Goal: Task Accomplishment & Management: Use online tool/utility

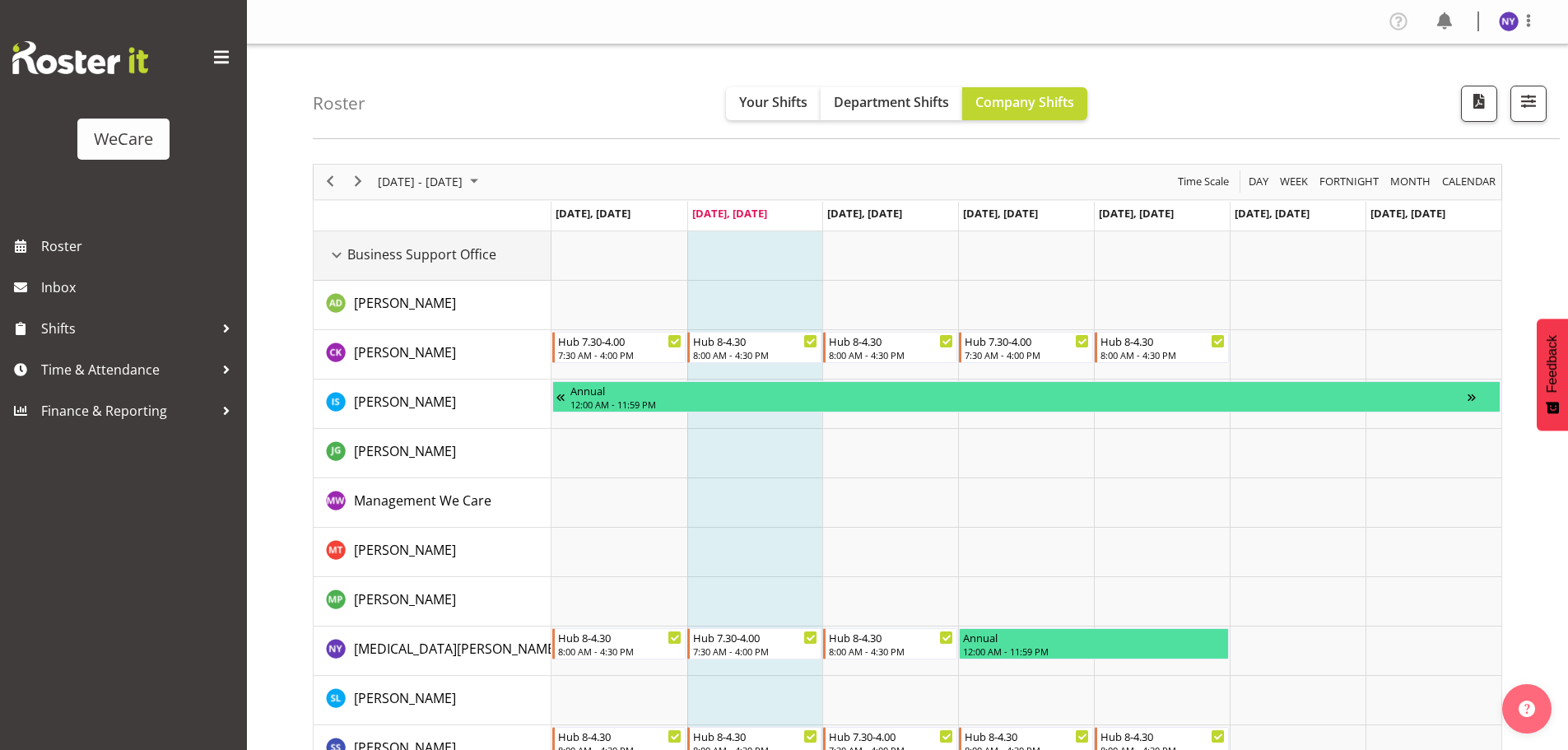
drag, startPoint x: 342, startPoint y: 254, endPoint x: 345, endPoint y: 309, distance: 55.1
click at [342, 254] on div "Business Support Office resource" at bounding box center [337, 256] width 22 height 22
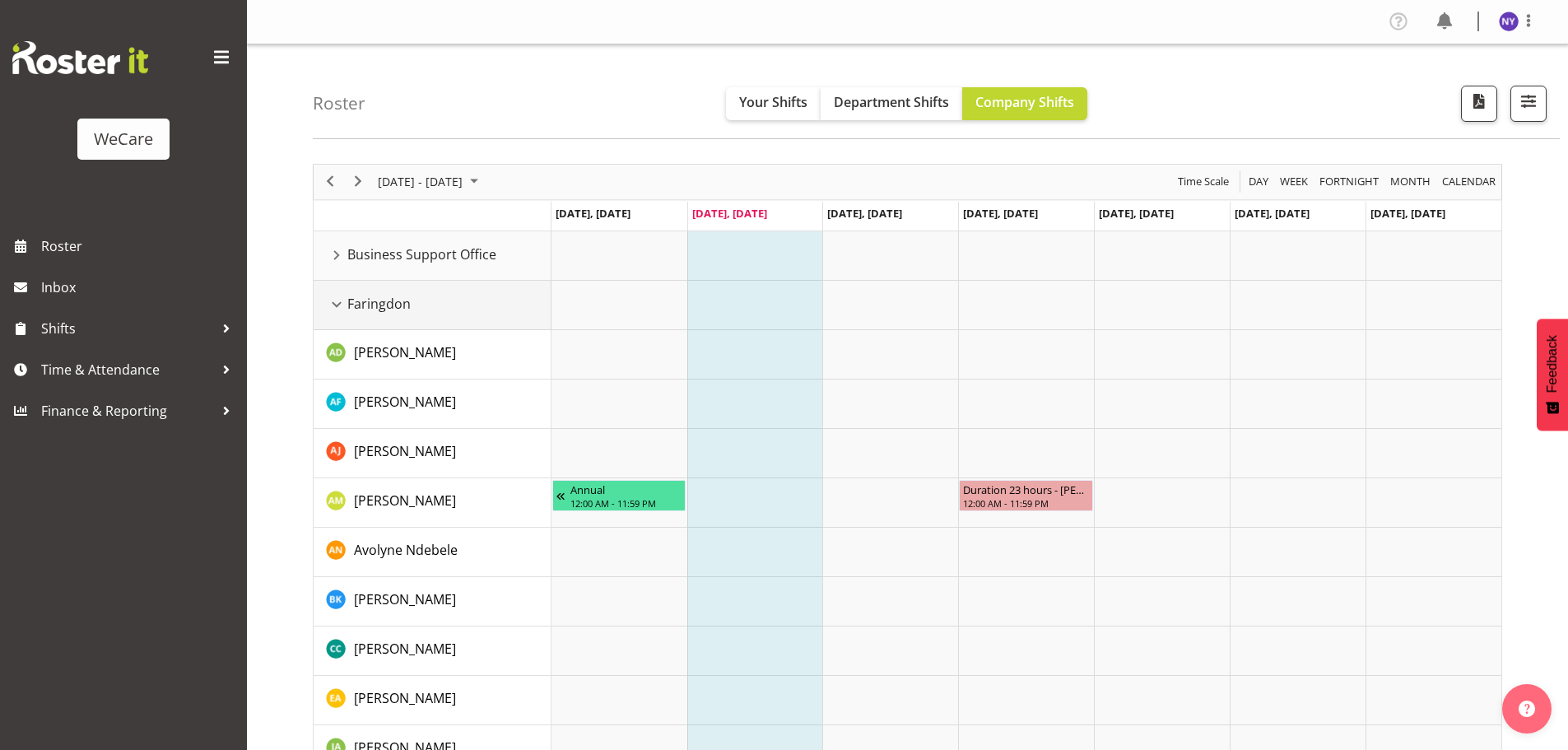
click at [338, 307] on div "Faringdon resource" at bounding box center [337, 304] width 22 height 22
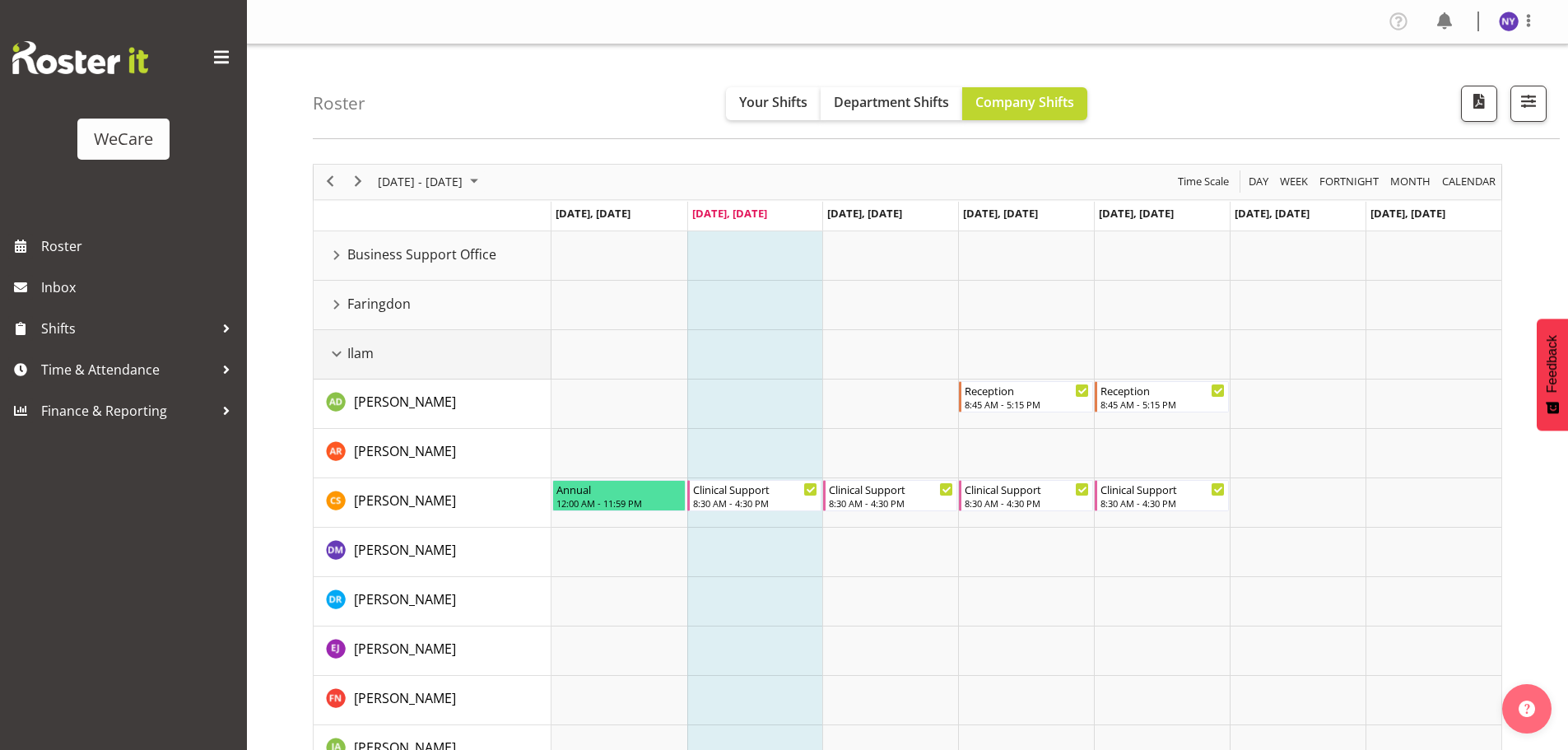
click at [339, 352] on div "Ilam resource" at bounding box center [337, 354] width 22 height 22
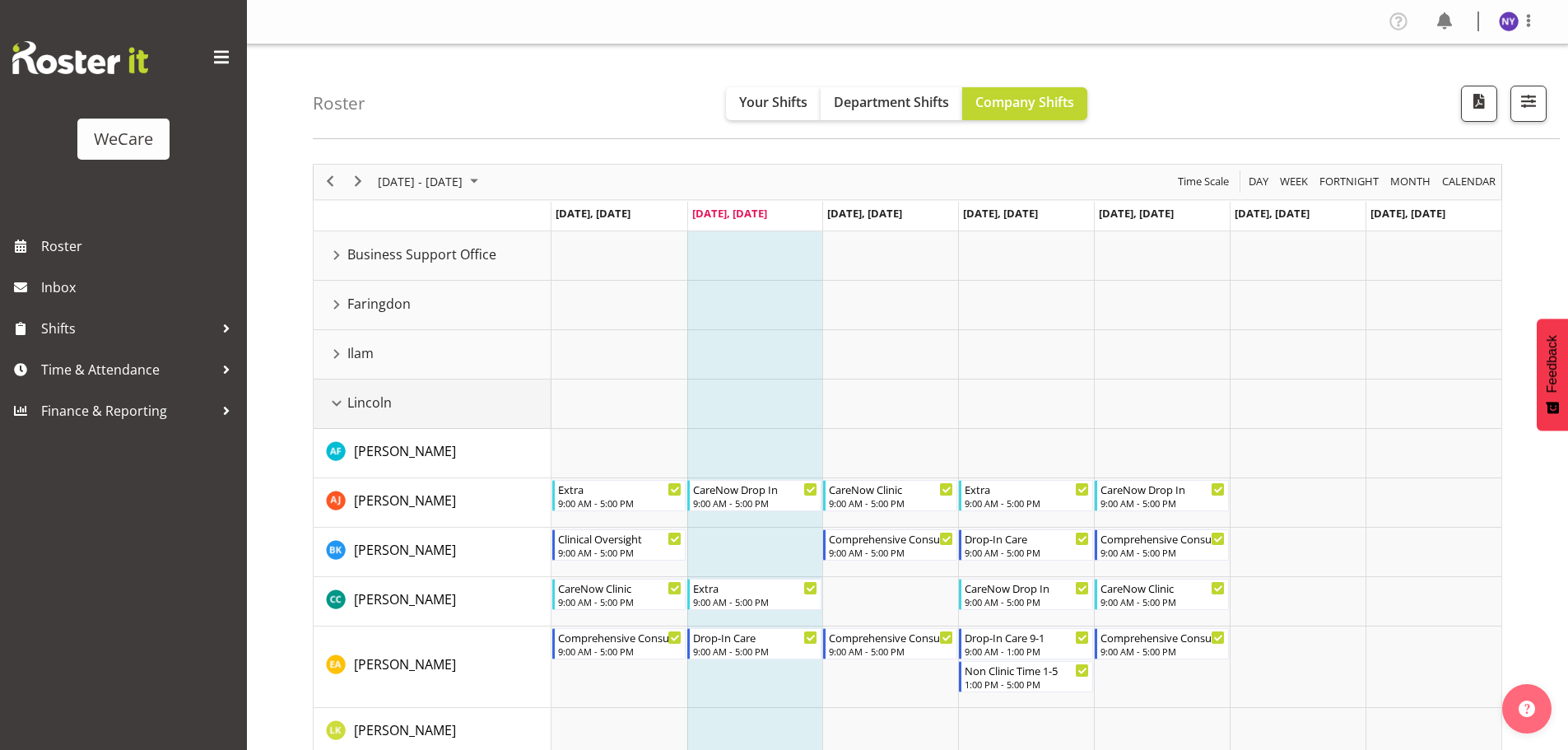
click at [343, 402] on div "Lincoln resource" at bounding box center [337, 403] width 22 height 22
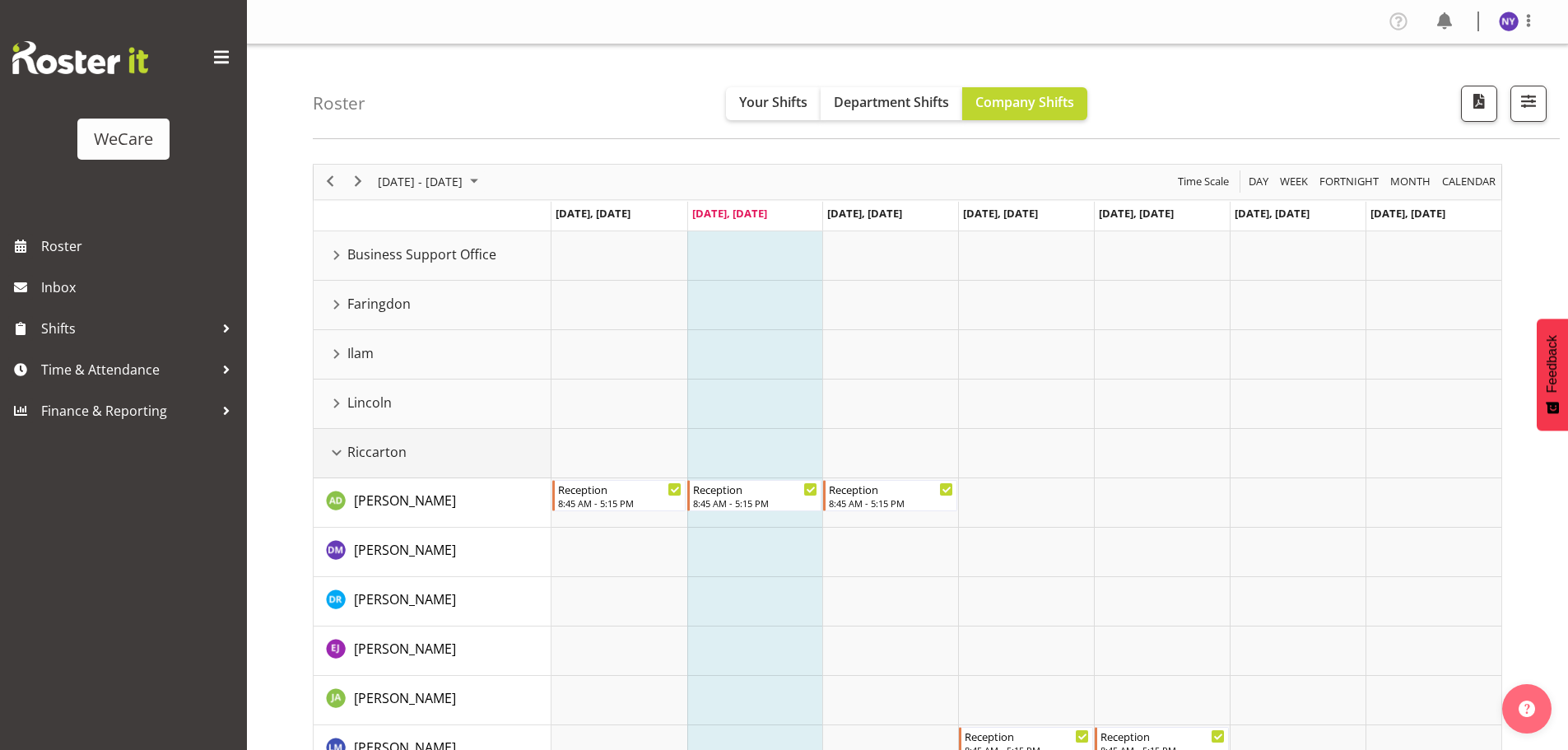
click at [331, 452] on div "Riccarton resource" at bounding box center [337, 453] width 22 height 22
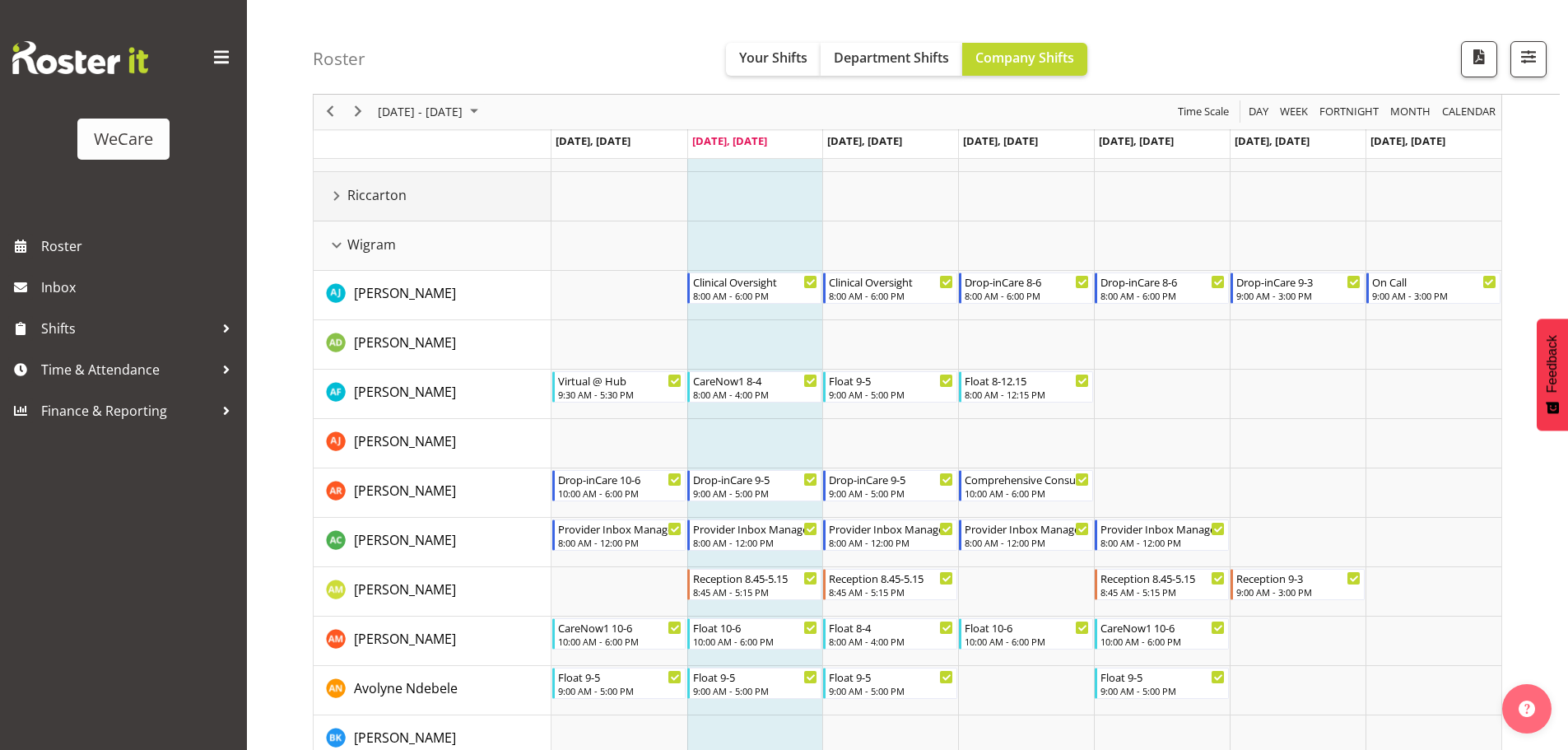
scroll to position [165, 0]
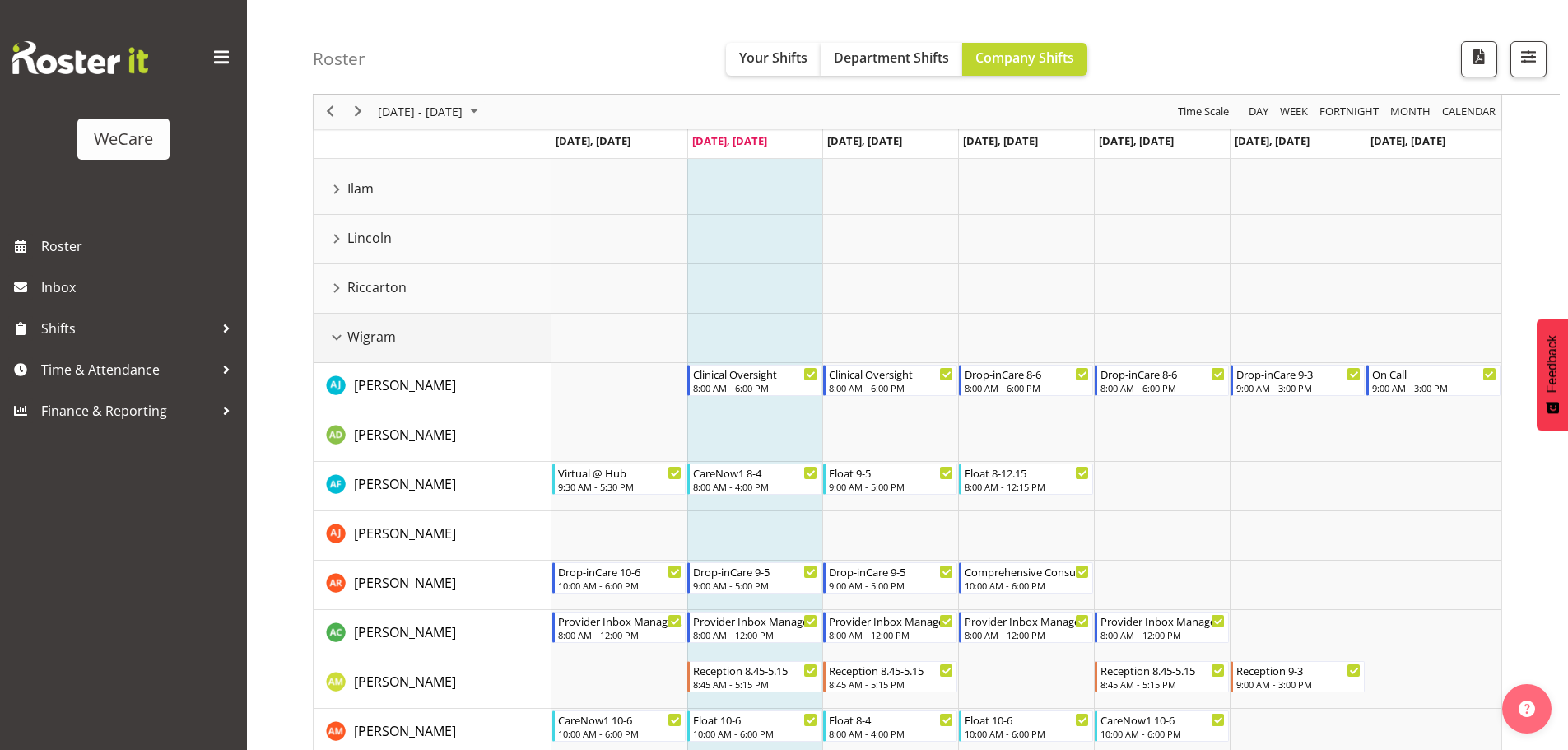
click at [329, 340] on div "Wigram resource" at bounding box center [337, 338] width 22 height 22
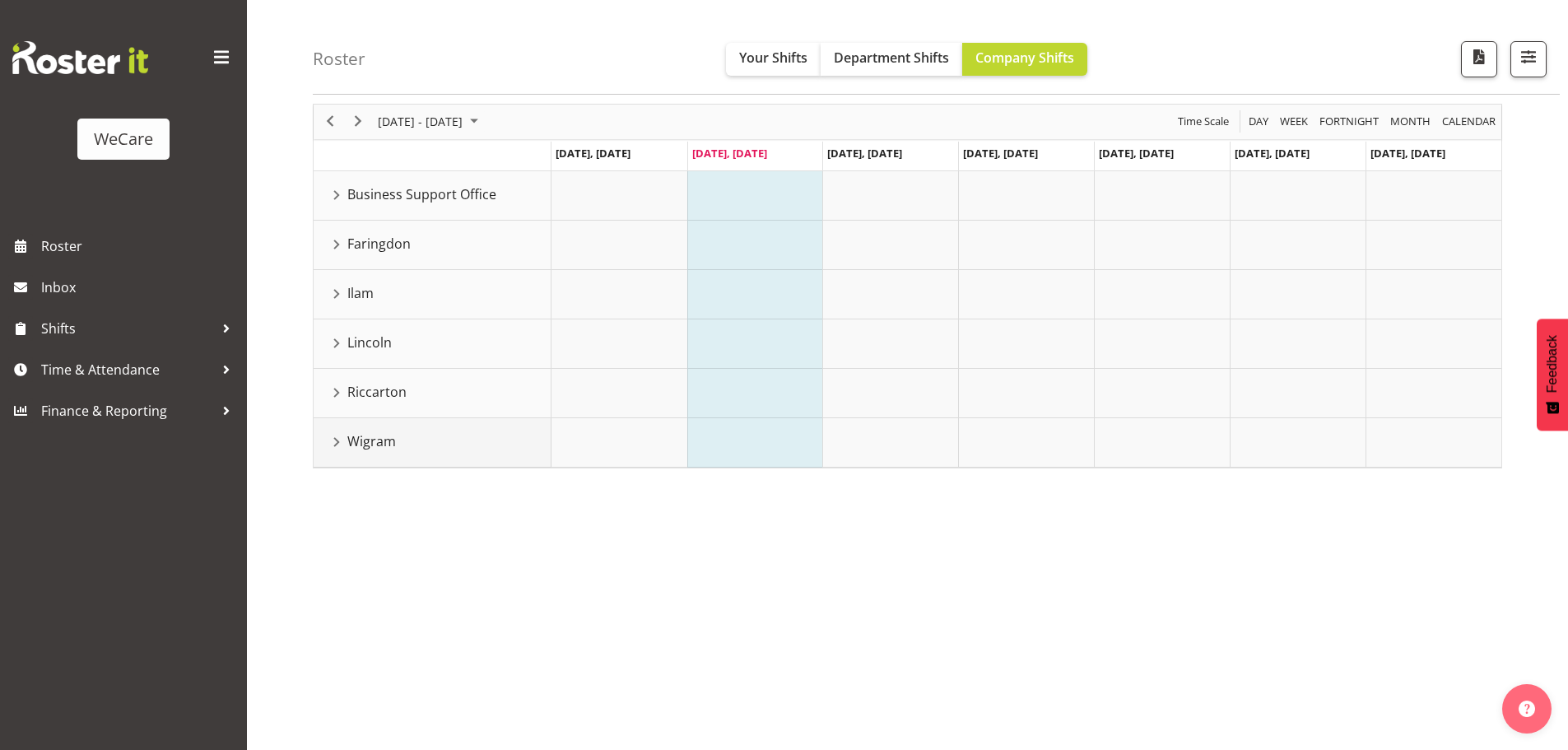
scroll to position [60, 0]
click at [338, 286] on div "Ilam resource" at bounding box center [337, 294] width 22 height 22
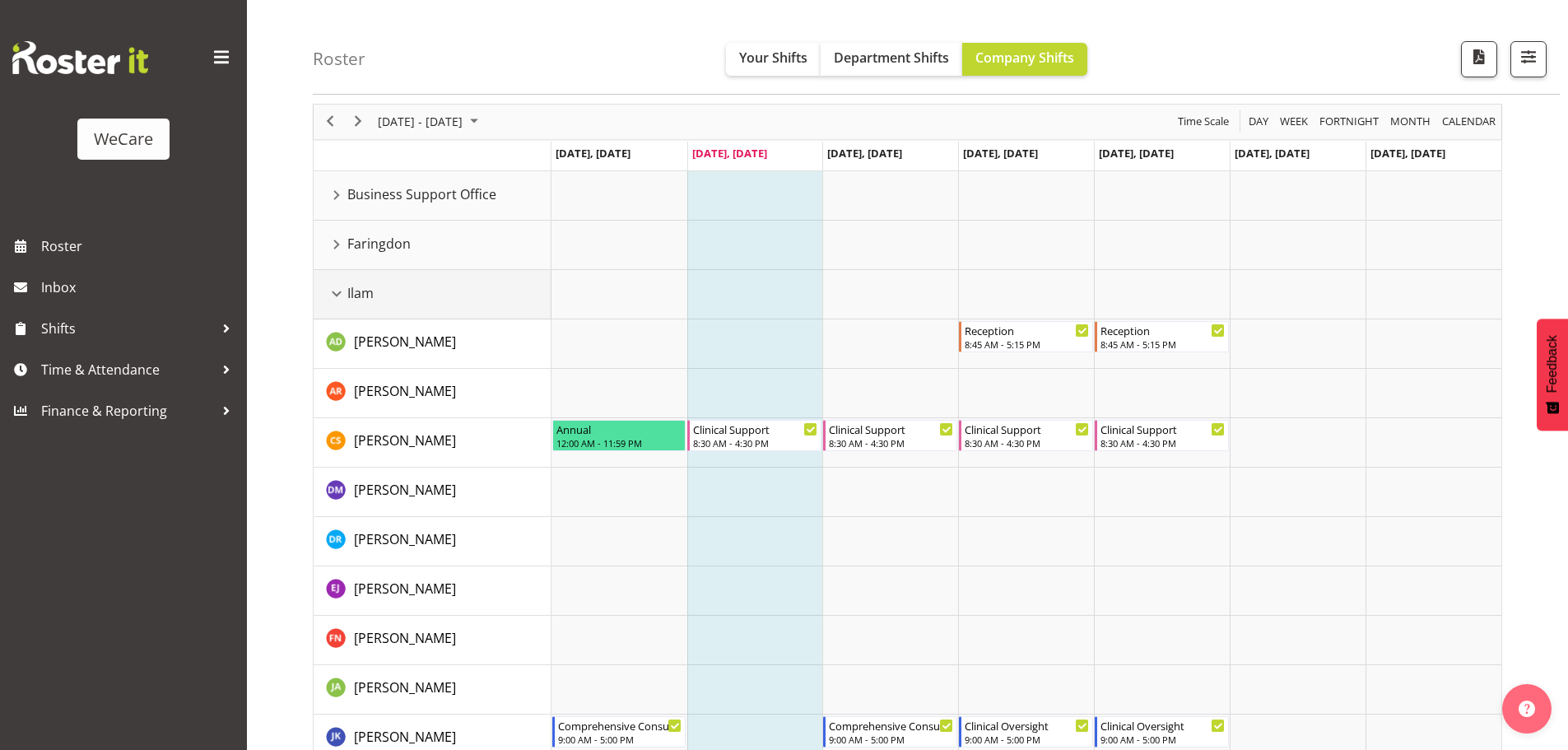
click at [338, 286] on div "Ilam resource" at bounding box center [337, 294] width 22 height 22
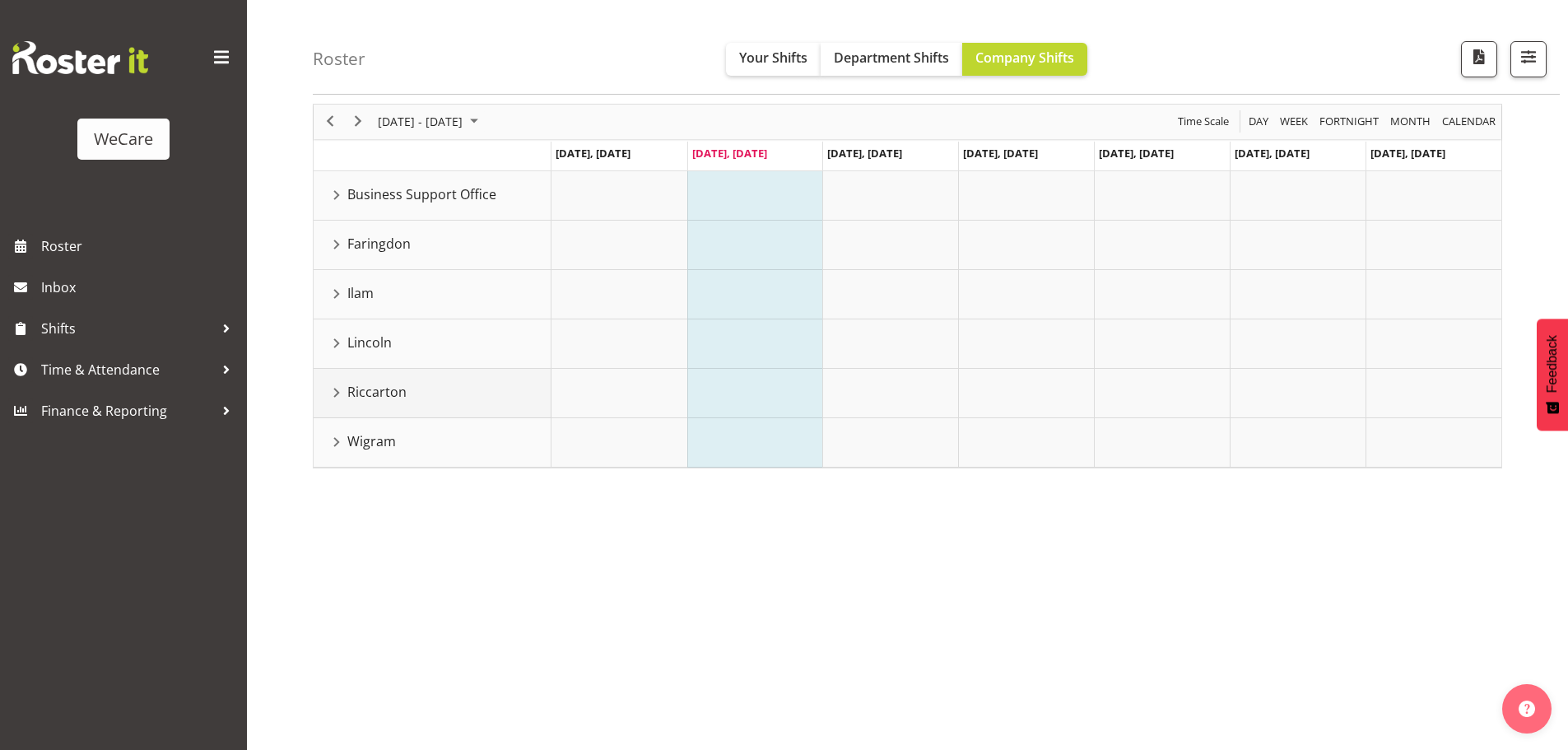
click at [338, 403] on div "Riccarton resource" at bounding box center [337, 393] width 22 height 22
